Goal: Navigation & Orientation: Find specific page/section

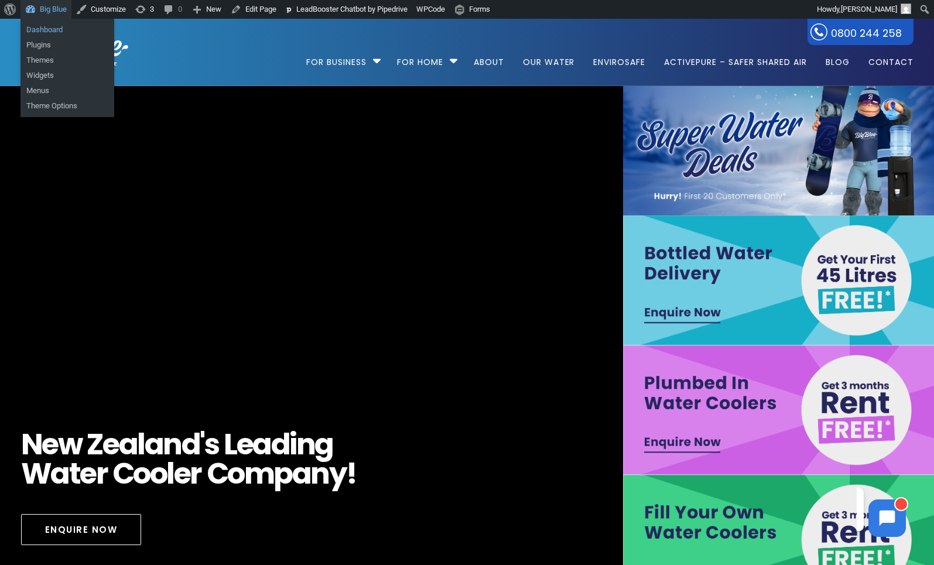
click at [43, 26] on link "Dashboard" at bounding box center [67, 29] width 94 height 15
